Goal: Information Seeking & Learning: Stay updated

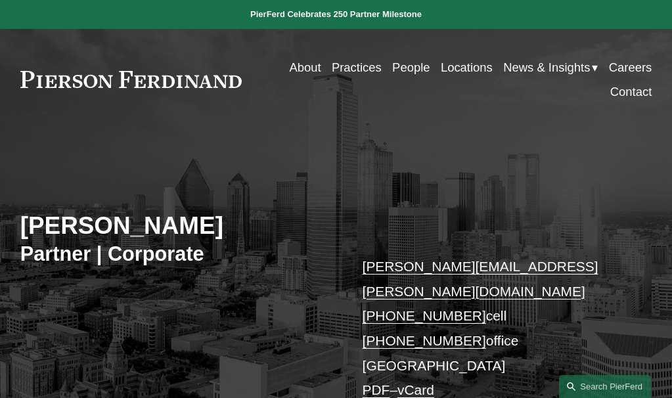
scroll to position [49, 0]
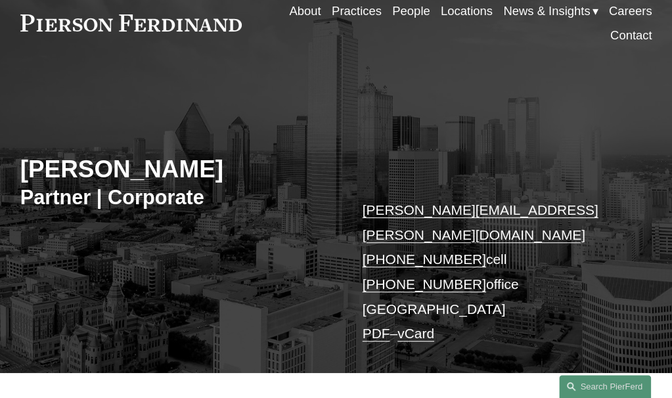
click at [0, 0] on span "News" at bounding box center [0, 0] width 0 height 0
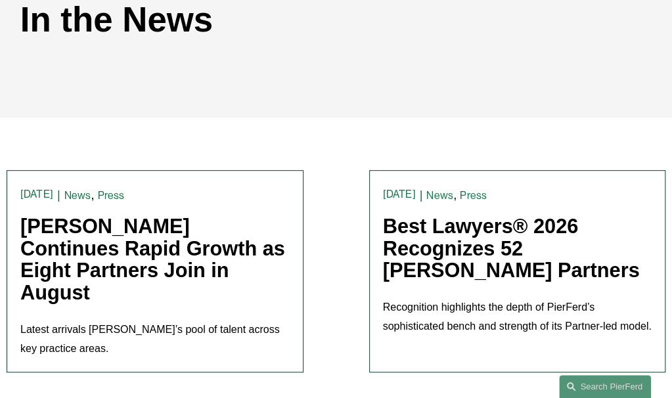
scroll to position [250, 0]
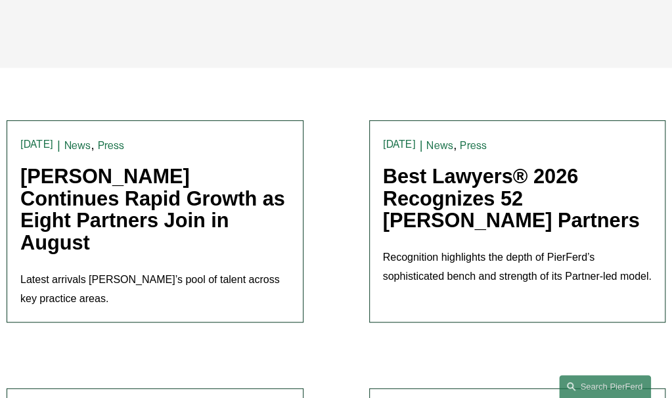
click at [196, 204] on link "Pierson Ferdinand Continues Rapid Growth as Eight Partners Join in August" at bounding box center [152, 209] width 265 height 89
